Goal: Transaction & Acquisition: Purchase product/service

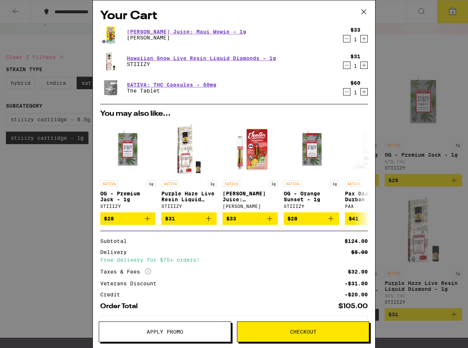
click at [302, 334] on span "Checkout" at bounding box center [303, 331] width 27 height 5
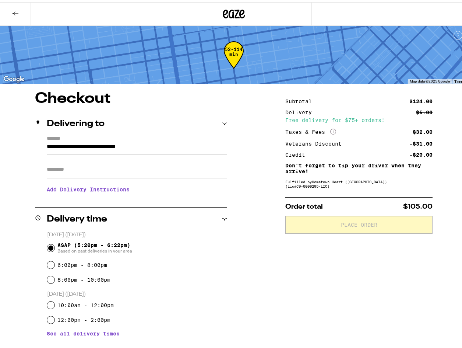
click at [119, 170] on input "Apt/Suite" at bounding box center [137, 167] width 181 height 18
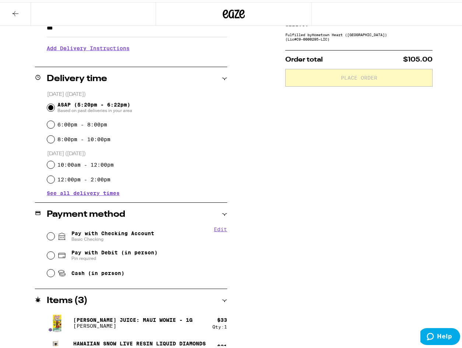
scroll to position [147, 0]
type input "***"
click at [49, 234] on input "Pay with Checking Account Basic Checking" at bounding box center [50, 233] width 7 height 7
radio input "true"
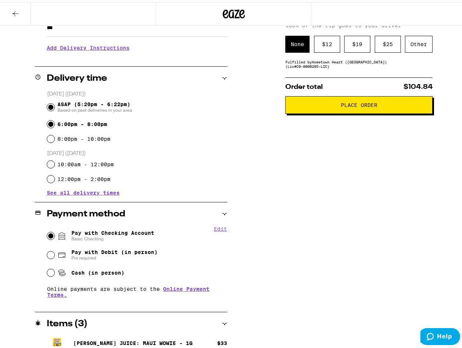
click at [50, 123] on input "6:00pm - 8:00pm" at bounding box center [50, 121] width 7 height 7
radio input "true"
click at [354, 50] on div "$ 19" at bounding box center [357, 42] width 26 height 17
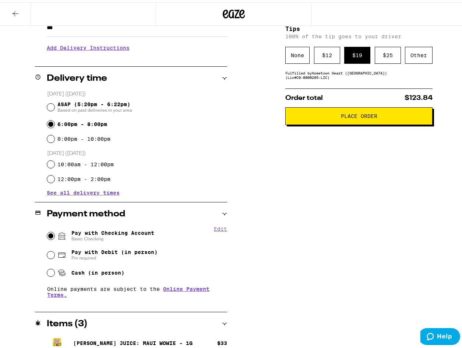
click at [350, 116] on span "Place Order" at bounding box center [359, 113] width 36 height 5
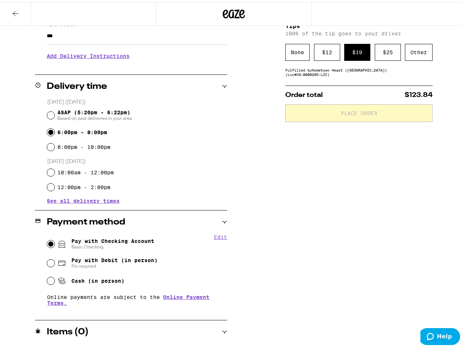
scroll to position [139, 0]
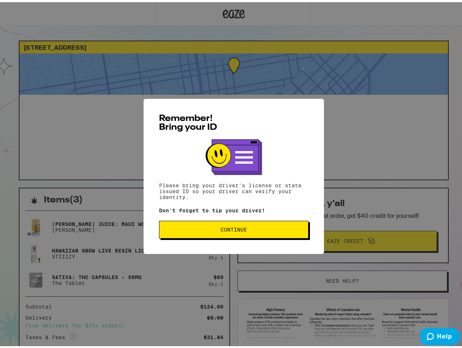
click at [245, 224] on button "Continue" at bounding box center [234, 227] width 150 height 18
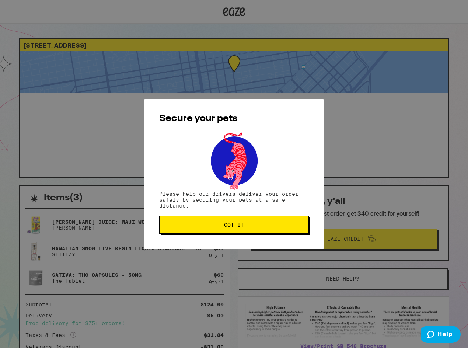
click at [245, 224] on span "Got it" at bounding box center [233, 224] width 137 height 5
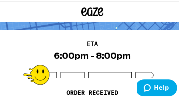
scroll to position [59, 0]
